Goal: Task Accomplishment & Management: Complete application form

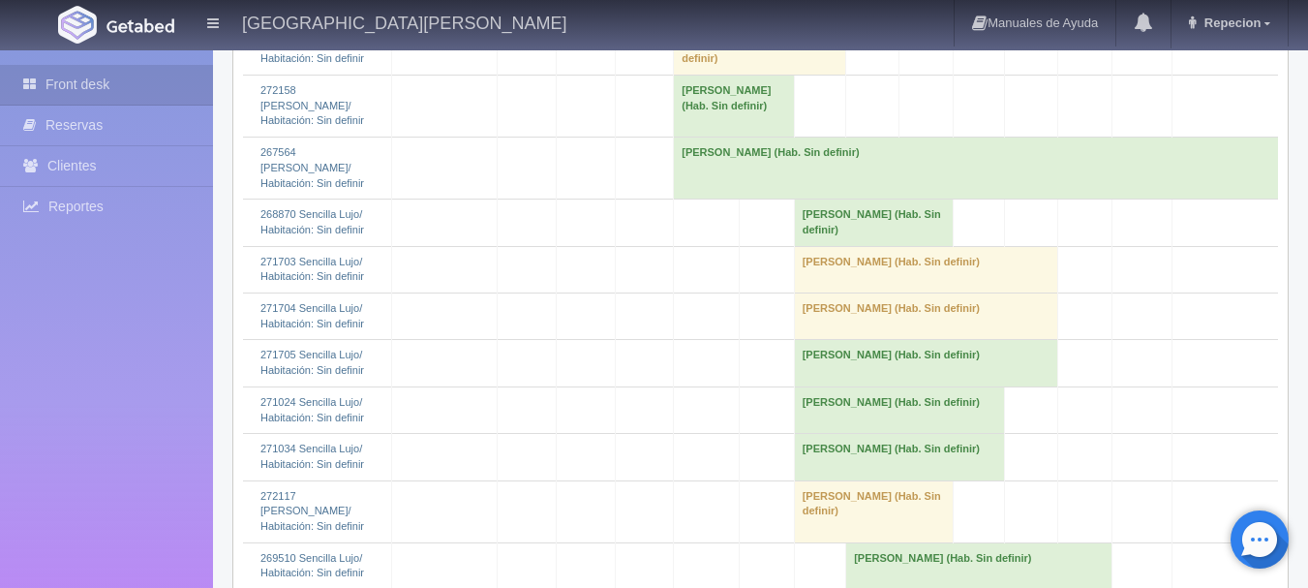
scroll to position [2615, 0]
click at [836, 433] on td "[PERSON_NAME] (Hab. Sin definir)" at bounding box center [899, 456] width 210 height 46
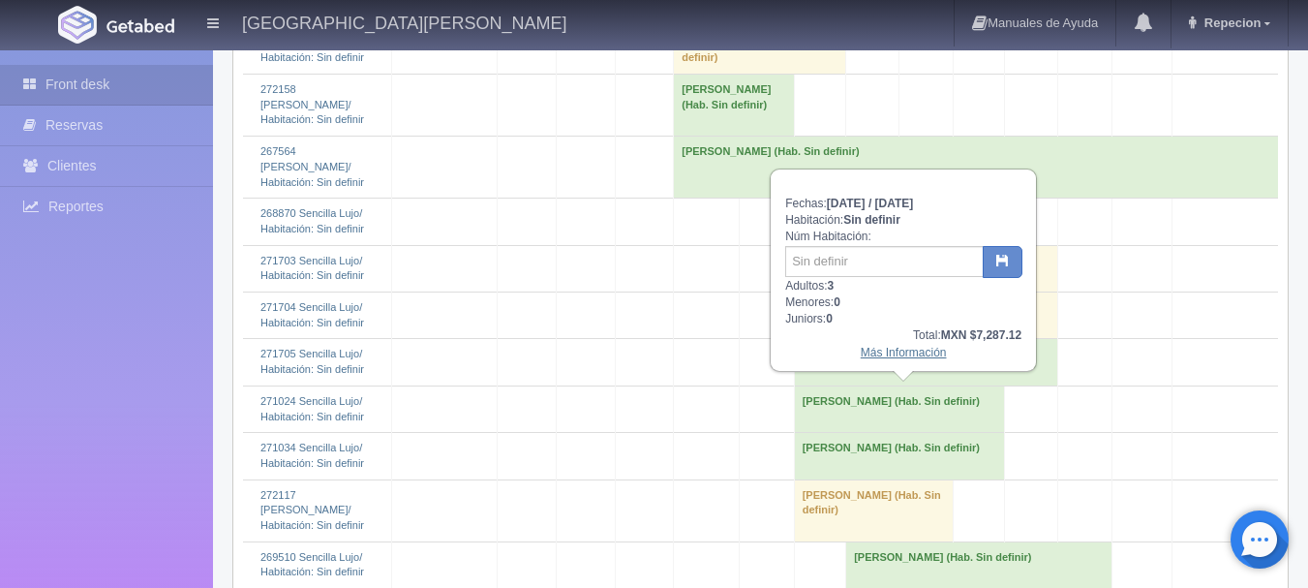
click at [879, 355] on link "Más Información" at bounding box center [904, 353] width 86 height 14
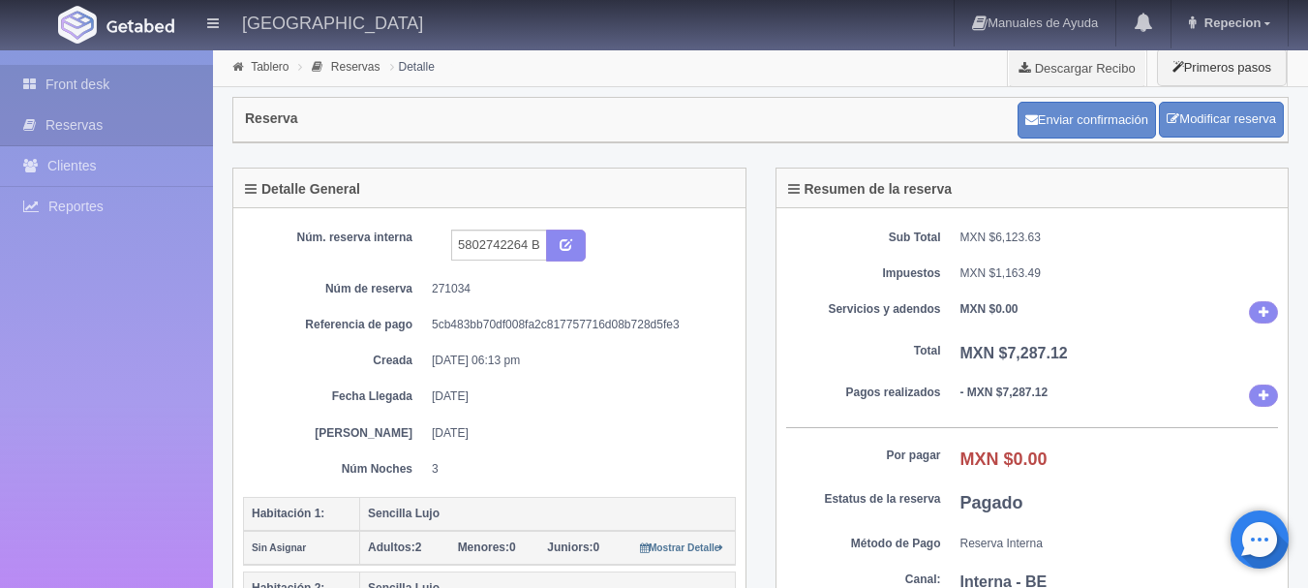
click at [90, 80] on link "Front desk" at bounding box center [106, 85] width 213 height 40
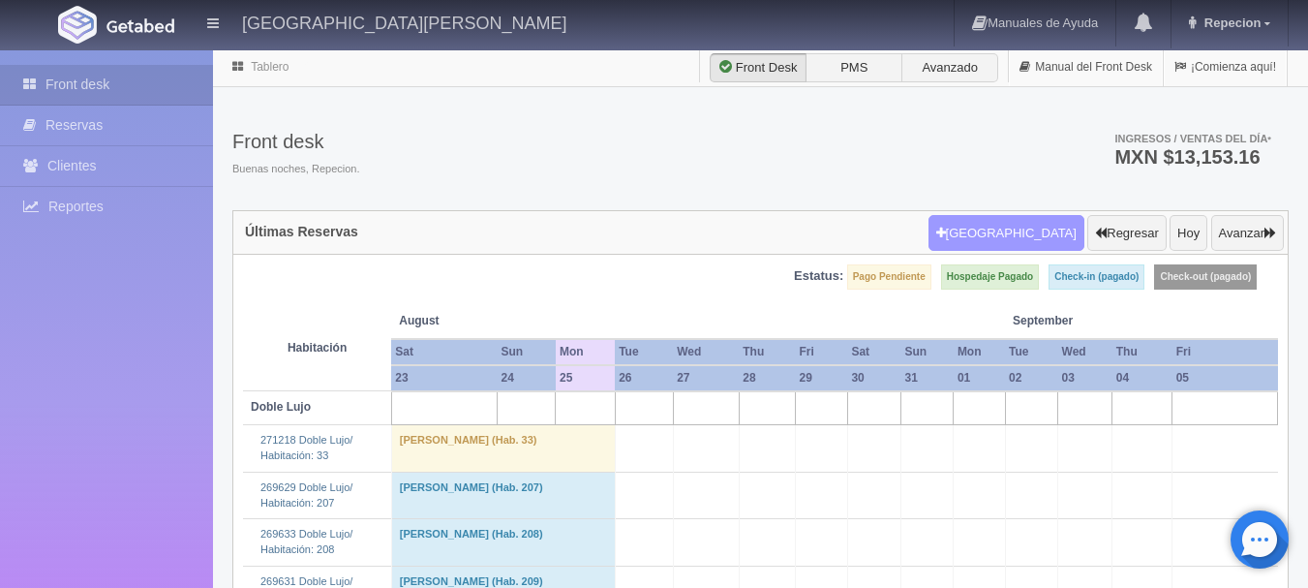
click at [1007, 218] on button "Nueva Reserva" at bounding box center [1007, 233] width 156 height 37
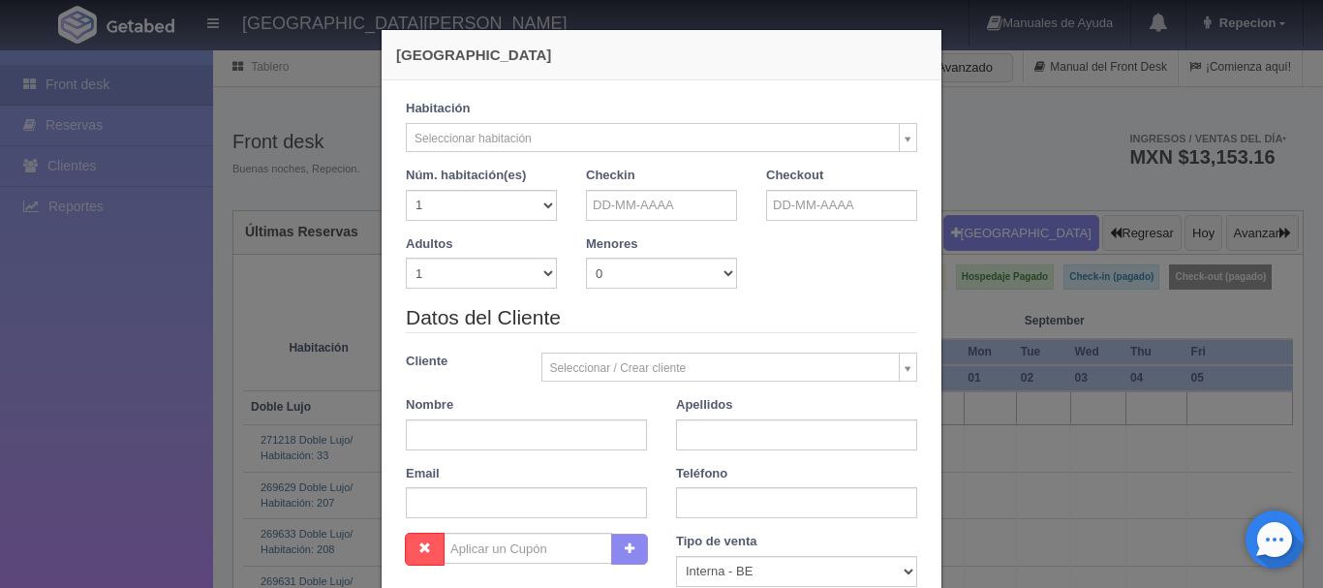
checkbox input "false"
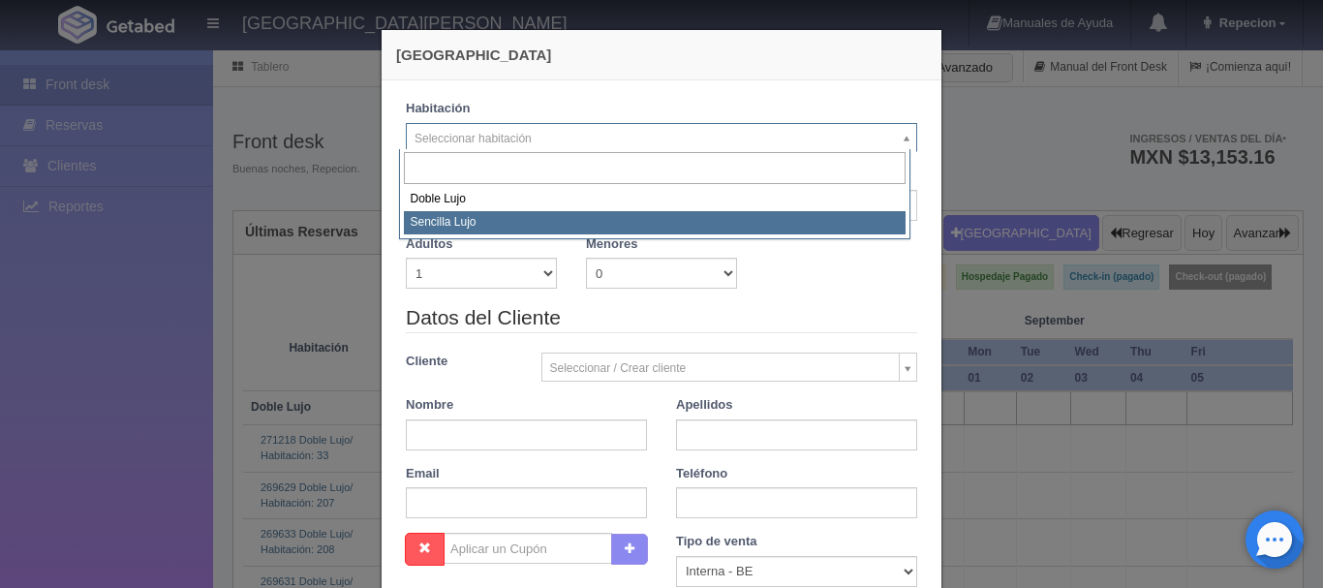
select select "576"
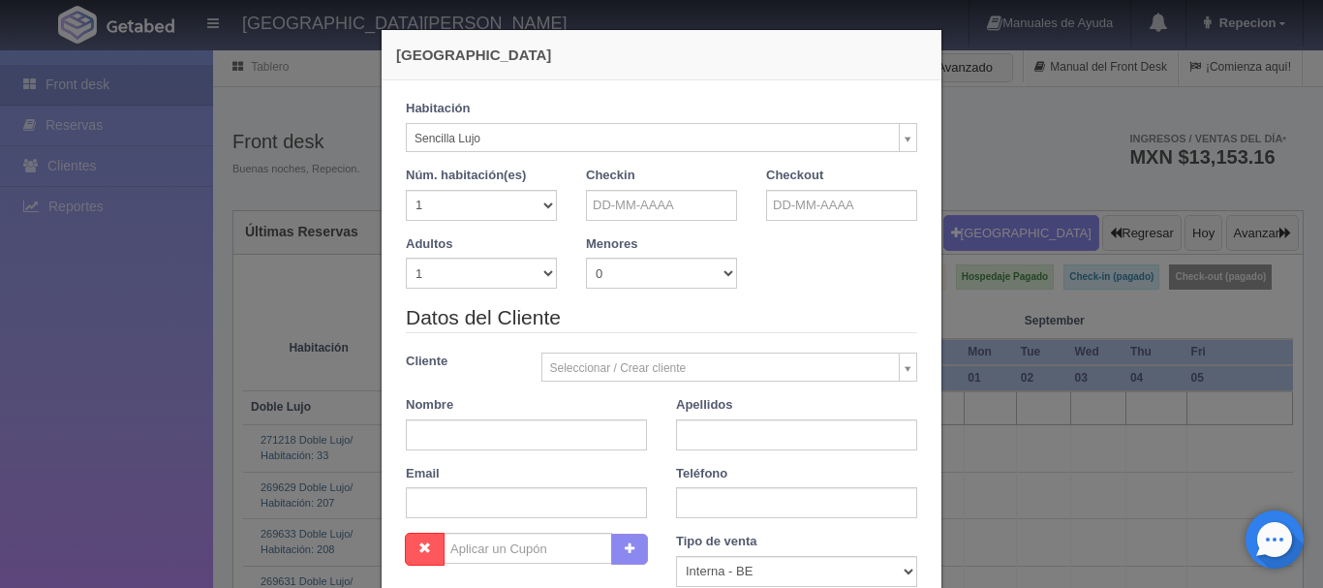
checkbox input "false"
click at [539, 278] on select "1 2 3 4 5 6 7 8 9 10" at bounding box center [481, 273] width 151 height 31
select select "2"
click at [406, 258] on select "1 2 3 4 5 6 7 8 9 10" at bounding box center [481, 273] width 151 height 31
click at [630, 191] on input "text" at bounding box center [661, 205] width 151 height 31
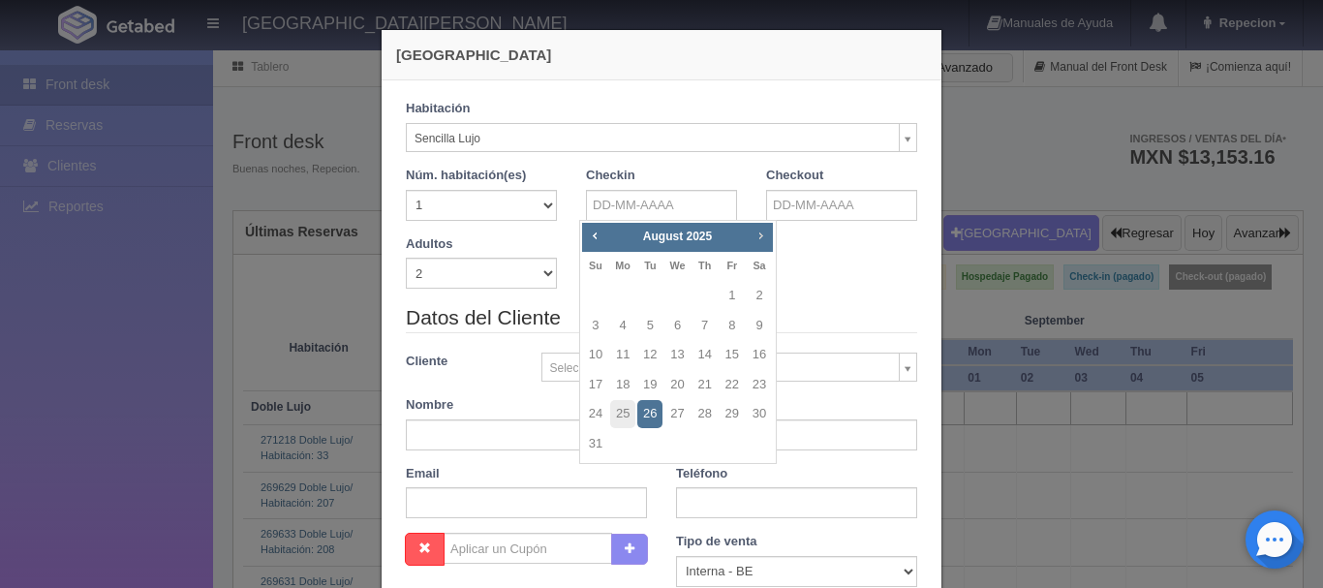
click at [761, 235] on span "Next" at bounding box center [759, 235] width 15 height 15
checkbox input "false"
click at [732, 291] on link "5" at bounding box center [732, 296] width 25 height 28
type input "05-09-2025"
checkbox input "false"
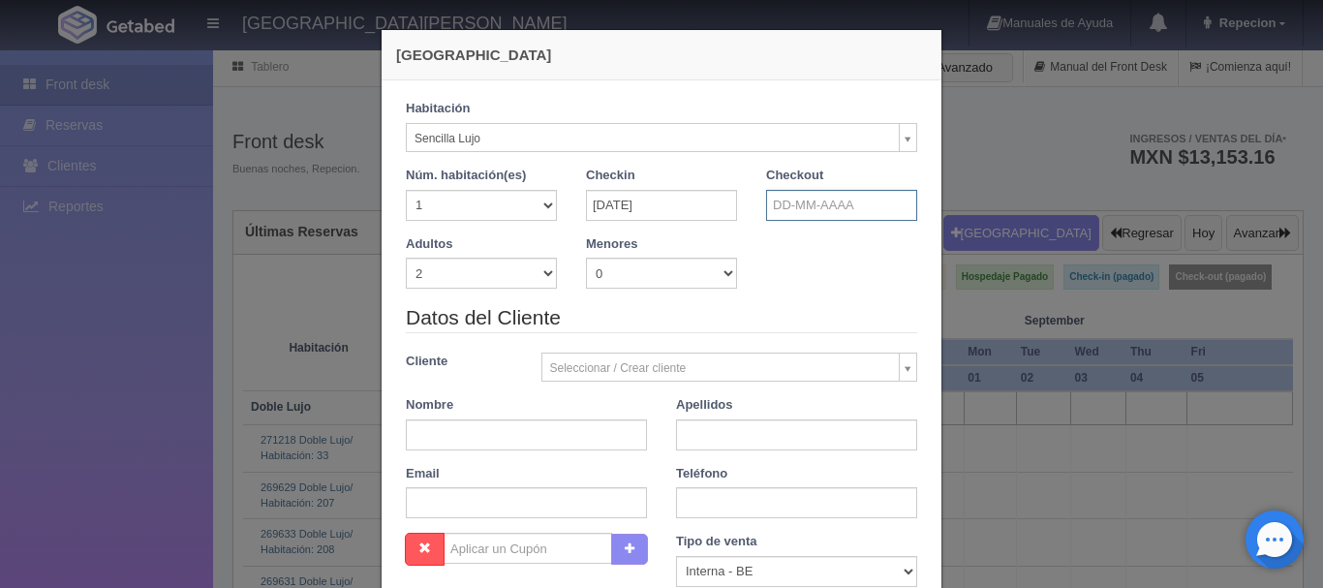
click at [812, 210] on input "text" at bounding box center [841, 205] width 151 height 31
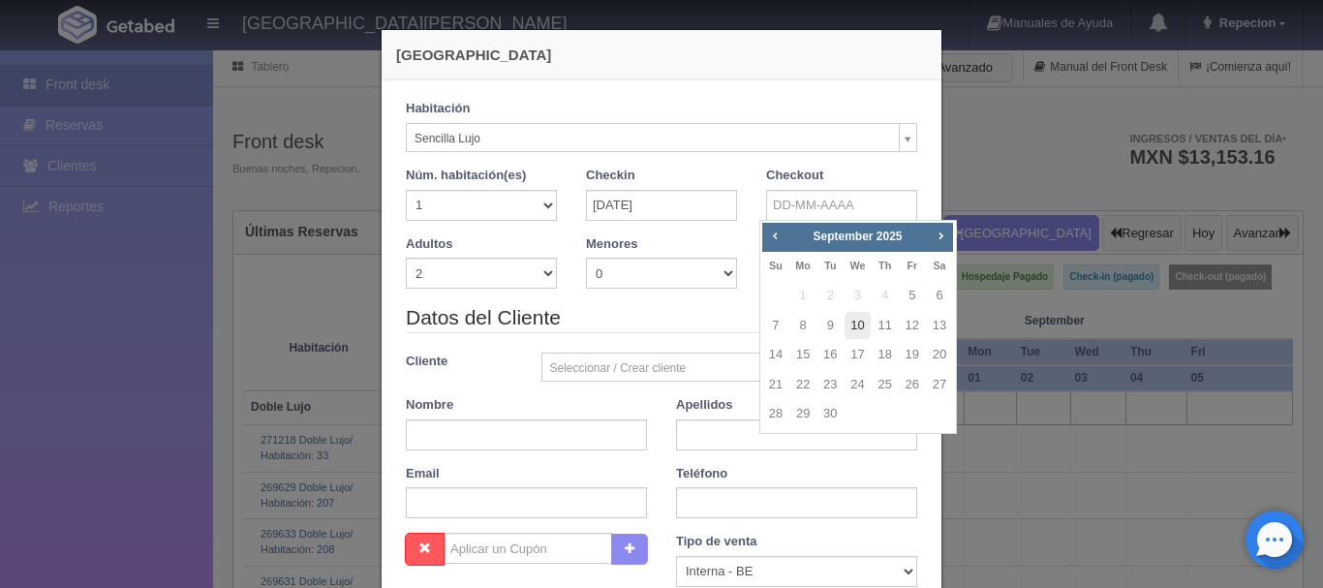
click at [860, 324] on link "10" at bounding box center [856, 326] width 25 height 28
type input "10-09-2025"
checkbox input "false"
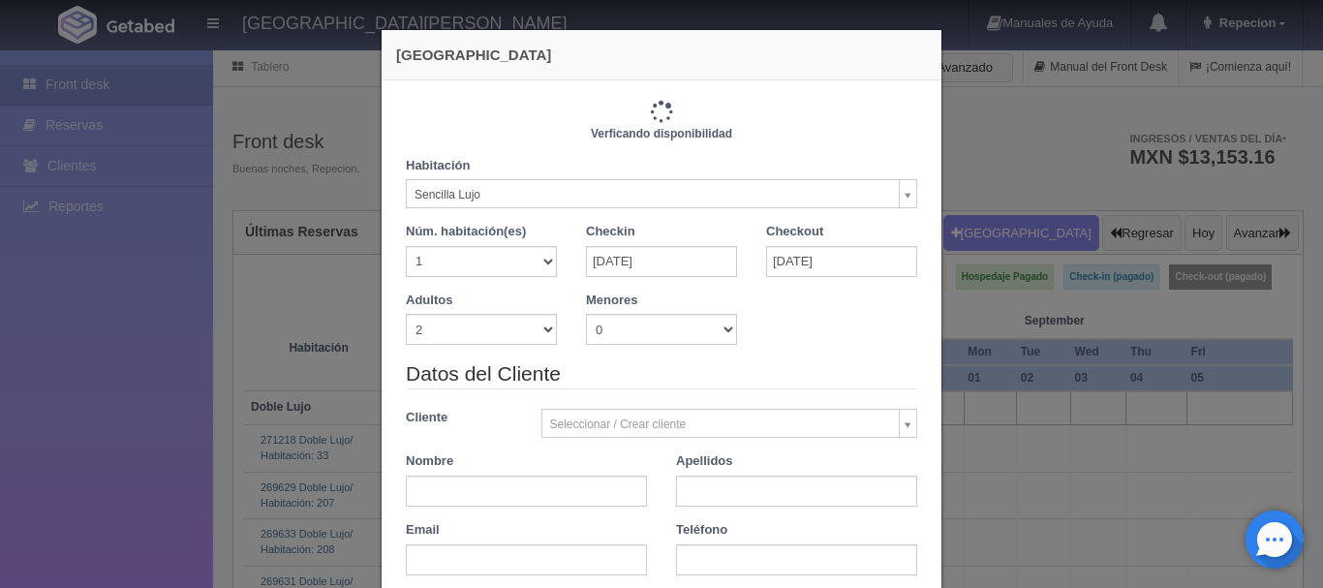
type input "5750.00"
checkbox input "false"
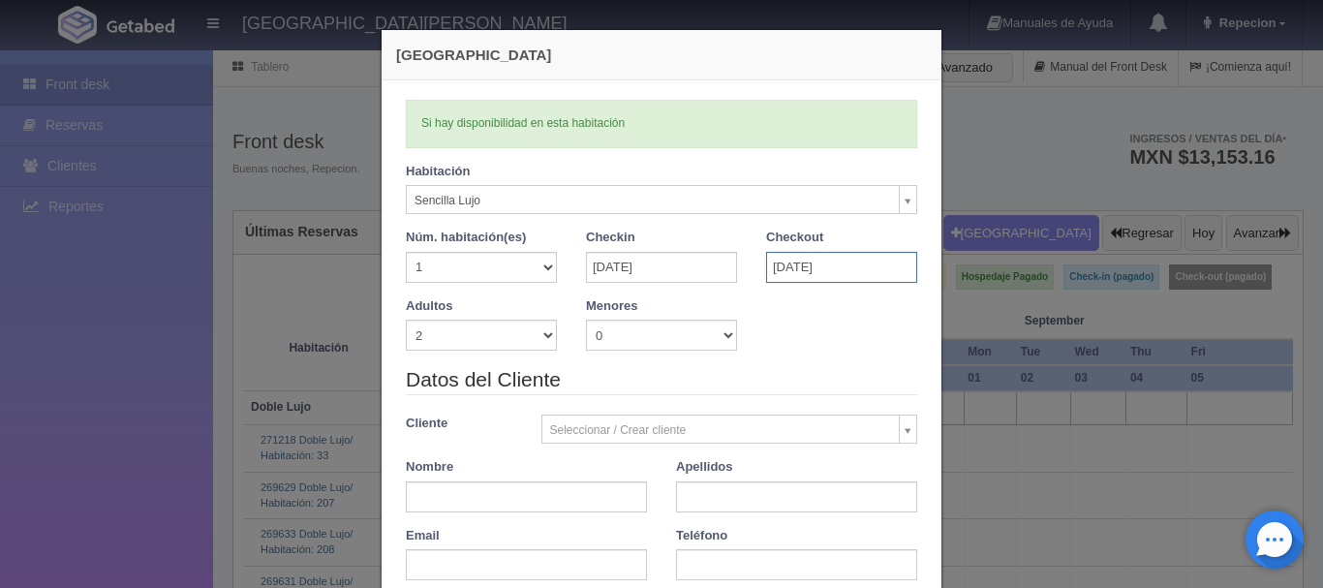
click at [853, 264] on input "10-09-2025" at bounding box center [841, 267] width 151 height 31
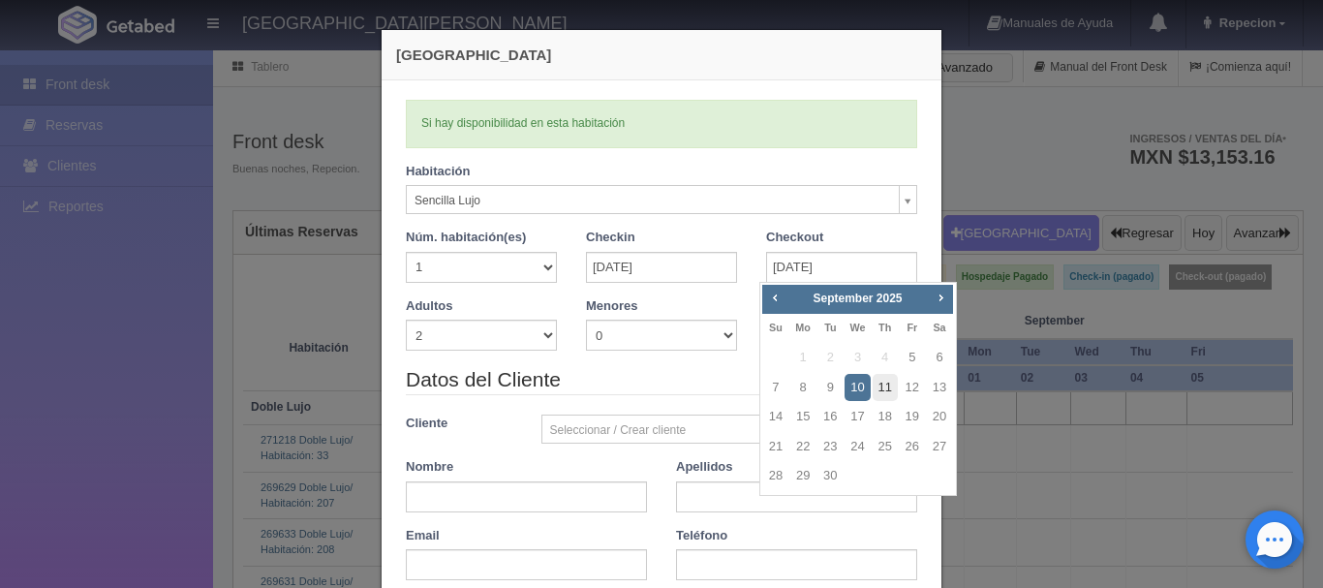
click at [886, 385] on link "11" at bounding box center [885, 388] width 25 height 28
type input "11-09-2025"
checkbox input "false"
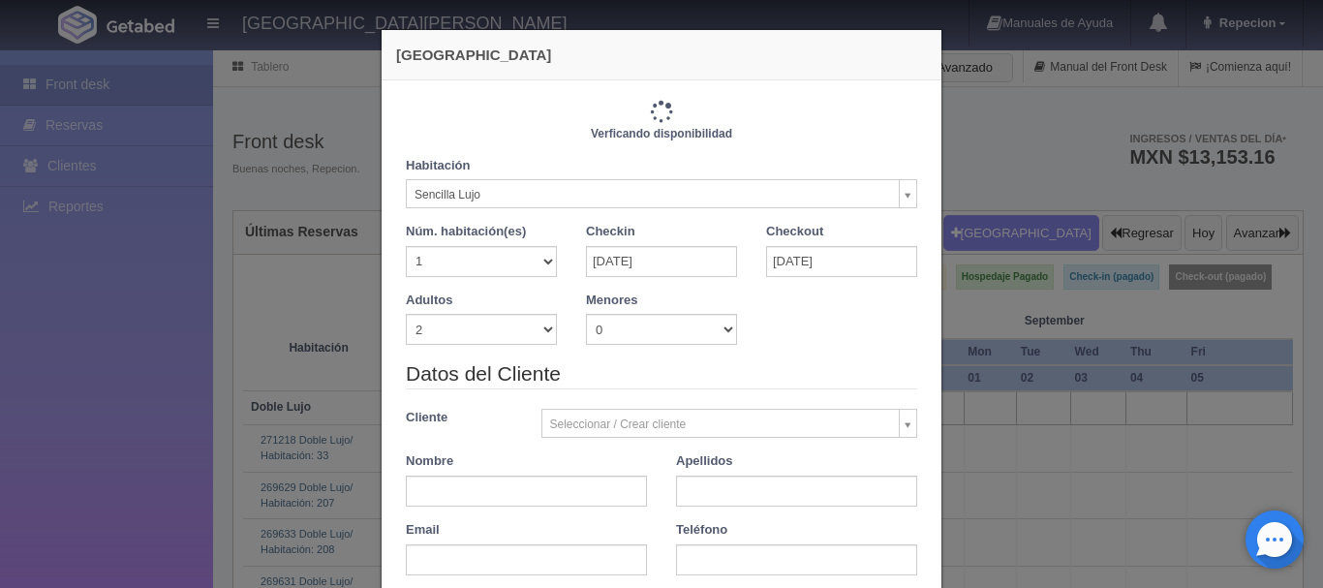
type input "6900.00"
checkbox input "false"
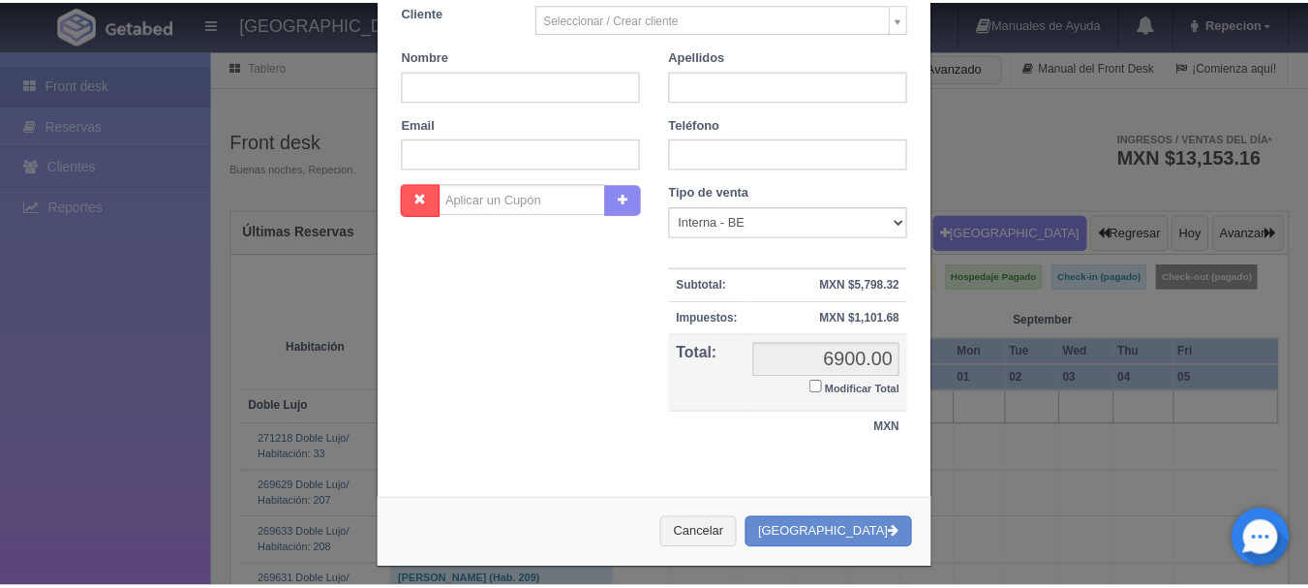
scroll to position [425, 0]
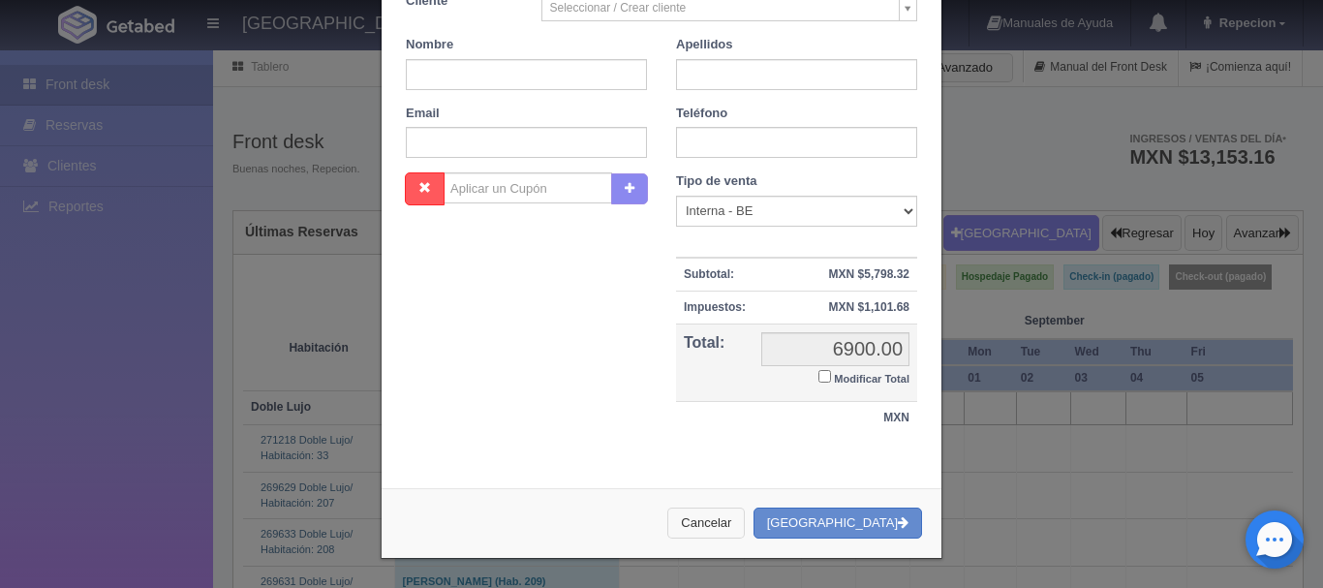
click at [740, 513] on button "Cancelar" at bounding box center [705, 523] width 77 height 32
